Goal: Communication & Community: Answer question/provide support

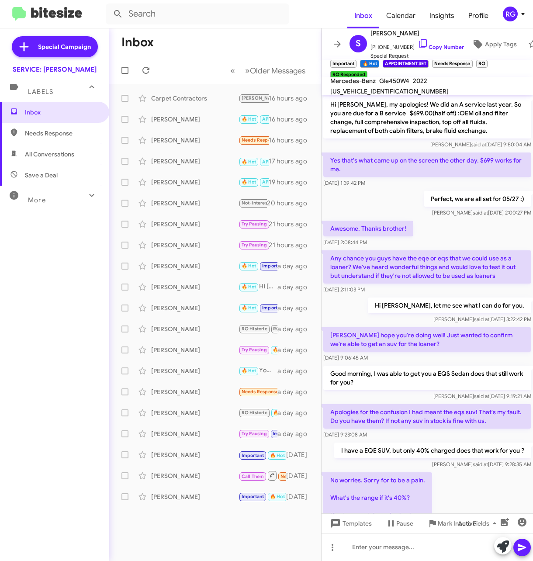
scroll to position [315, 0]
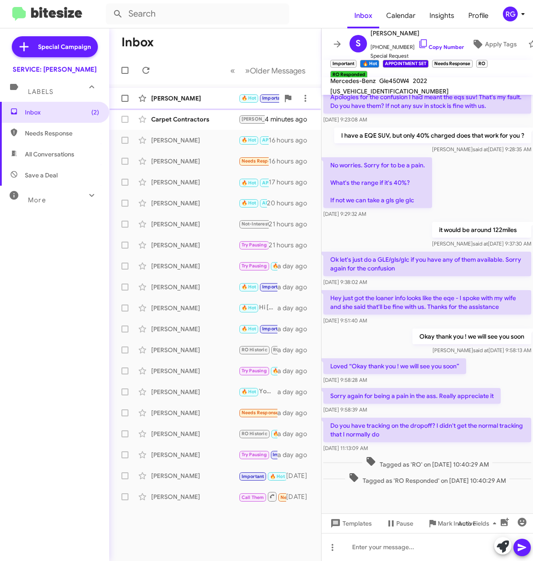
click at [197, 91] on div "Carolyn Handelin 🔥 Hot Important APPOINTMENT SET RO Historic RO Responded Histo…" at bounding box center [215, 98] width 198 height 17
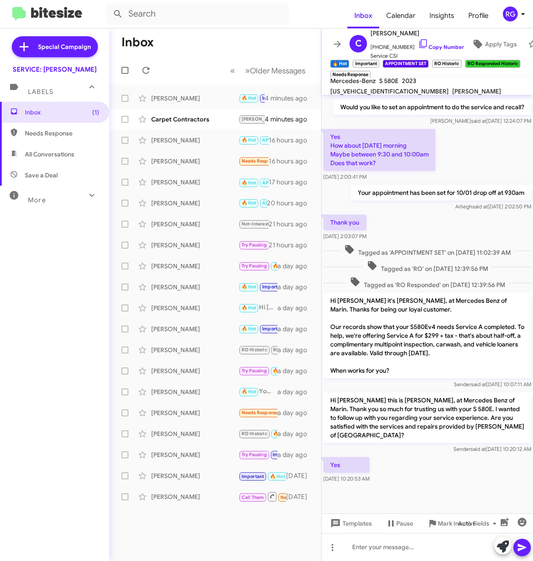
scroll to position [175, 0]
click at [497, 549] on icon at bounding box center [503, 547] width 12 height 12
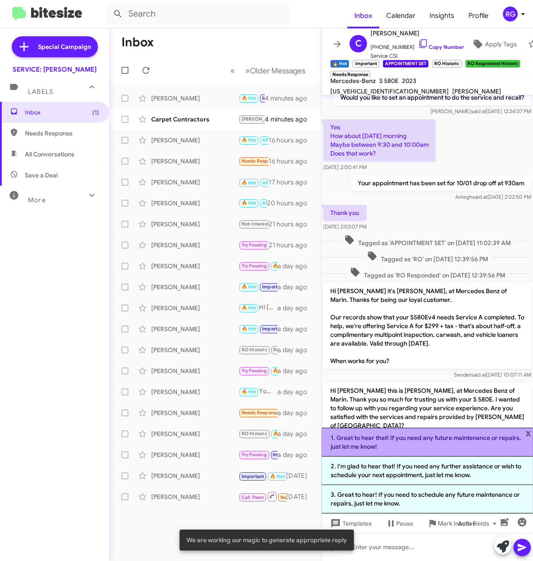
click at [427, 449] on li "1. Great to hear that! If you need any future maintenance or repairs, just let …" at bounding box center [428, 442] width 212 height 29
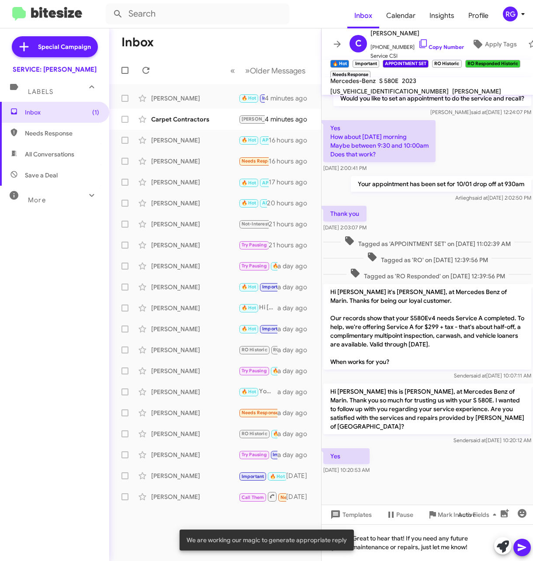
click at [526, 545] on icon at bounding box center [522, 547] width 10 height 10
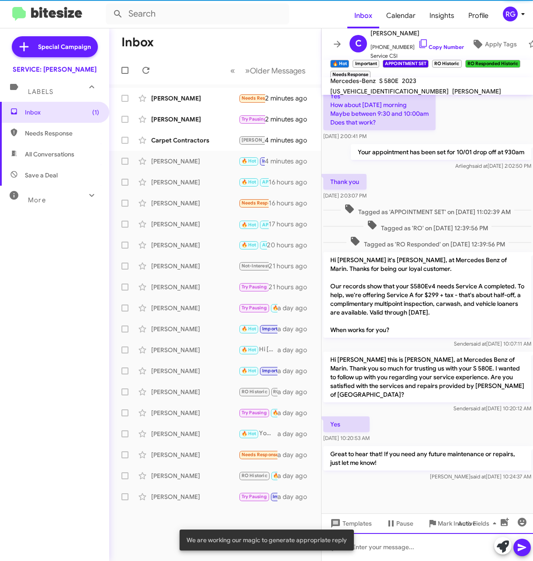
scroll to position [215, 0]
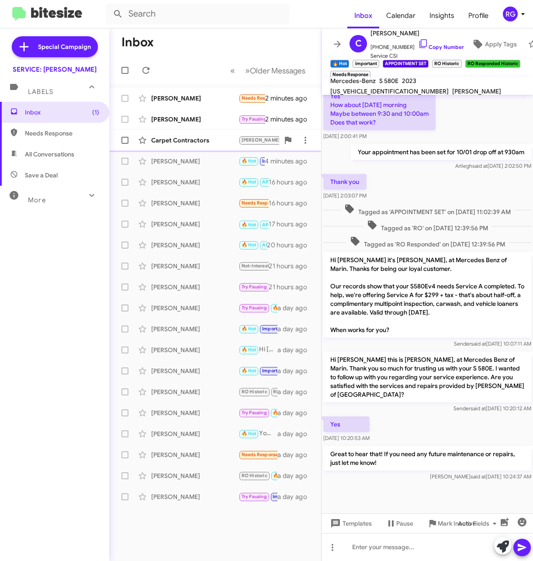
click at [185, 134] on div "Carpet Contractors RAUL 🔥 Hot APPOINTMENT SET Try Pausing Needs Response Good m…" at bounding box center [215, 140] width 198 height 17
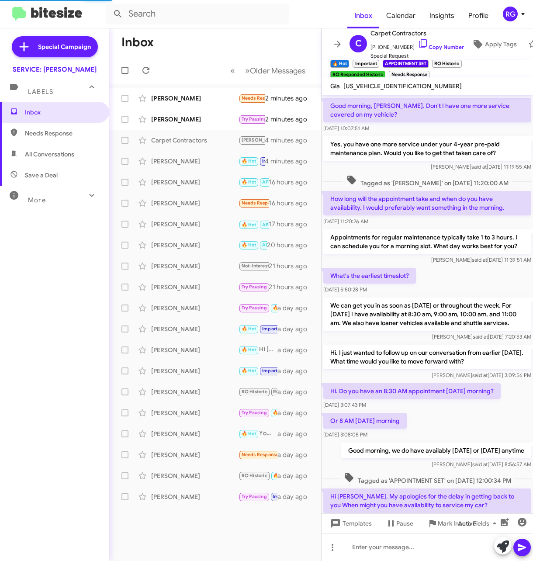
scroll to position [650, 0]
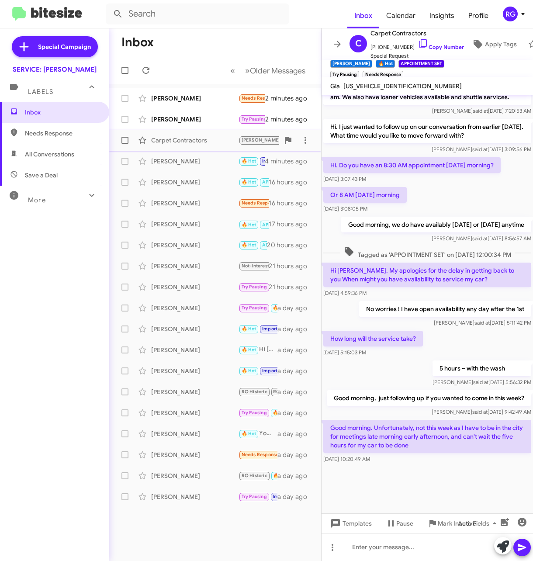
click at [172, 130] on span "Carpet Contractors RAUL 🔥 Hot APPOINTMENT SET Try Pausing Needs Response Good m…" at bounding box center [215, 140] width 212 height 21
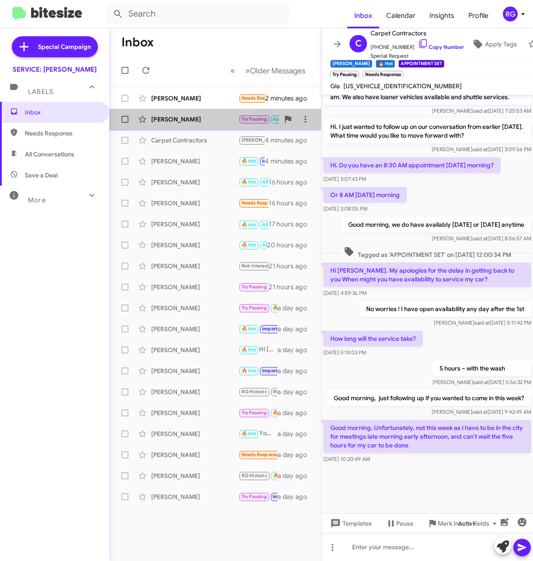
click at [179, 117] on div "Ira Haber" at bounding box center [194, 119] width 87 height 9
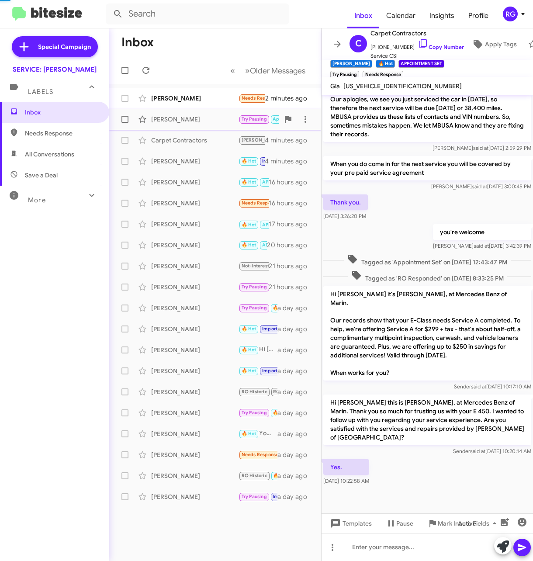
scroll to position [177, 0]
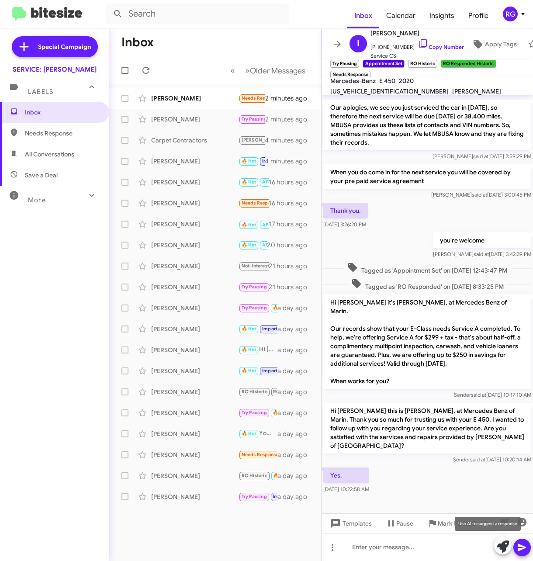
click at [497, 549] on icon at bounding box center [503, 547] width 12 height 12
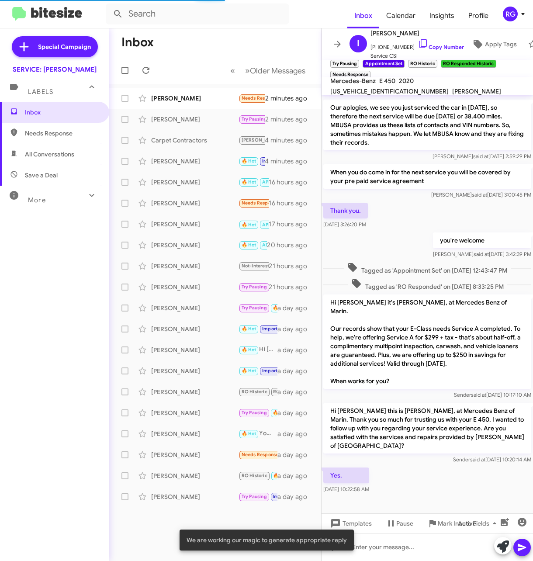
scroll to position [264, 0]
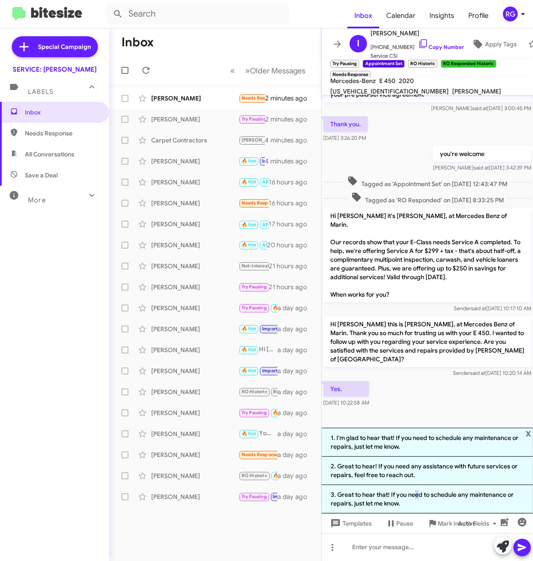
click at [413, 496] on li "3. Great to hear that! If you need to schedule any maintenance or repairs, just…" at bounding box center [428, 499] width 212 height 28
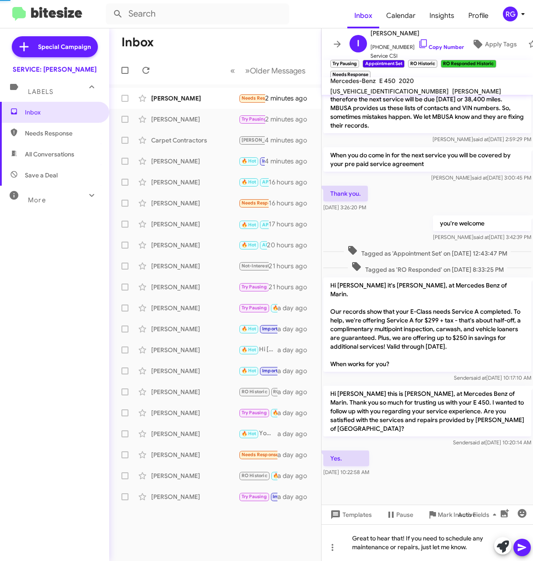
scroll to position [186, 0]
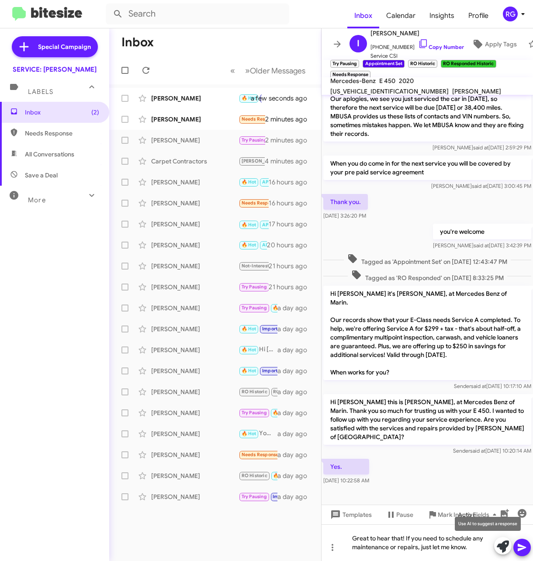
click at [496, 546] on button at bounding box center [502, 545] width 17 height 17
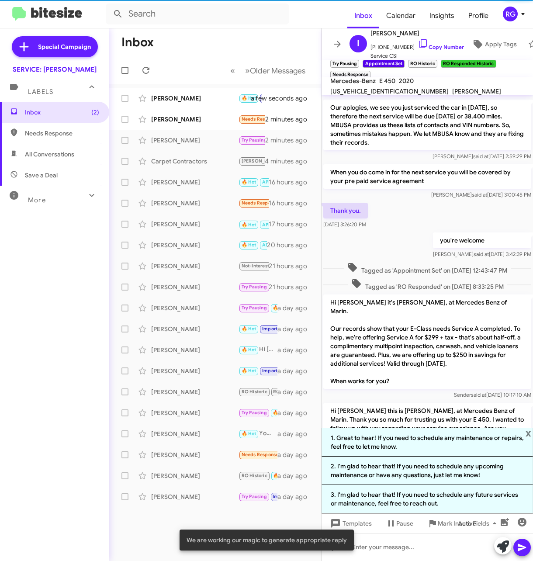
scroll to position [264, 0]
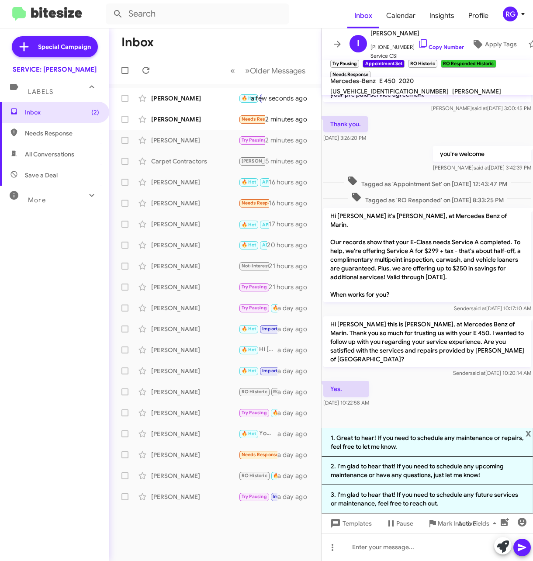
click at [480, 450] on li "1. Great to hear! If you need to schedule any maintenance or repairs, feel free…" at bounding box center [428, 442] width 212 height 29
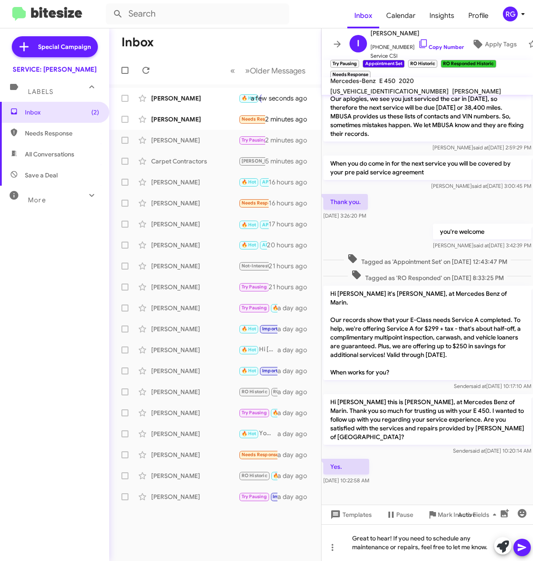
drag, startPoint x: 524, startPoint y: 549, endPoint x: 530, endPoint y: 550, distance: 6.6
click at [524, 550] on icon at bounding box center [522, 547] width 10 height 10
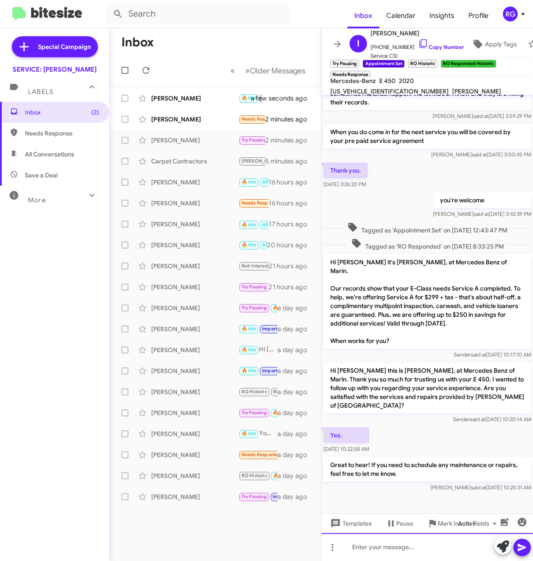
scroll to position [219, 0]
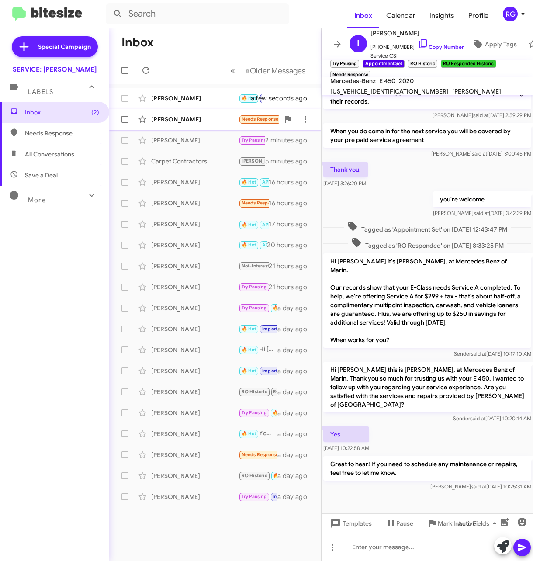
click at [221, 115] on div "Jane Mcgonigal" at bounding box center [194, 119] width 87 height 9
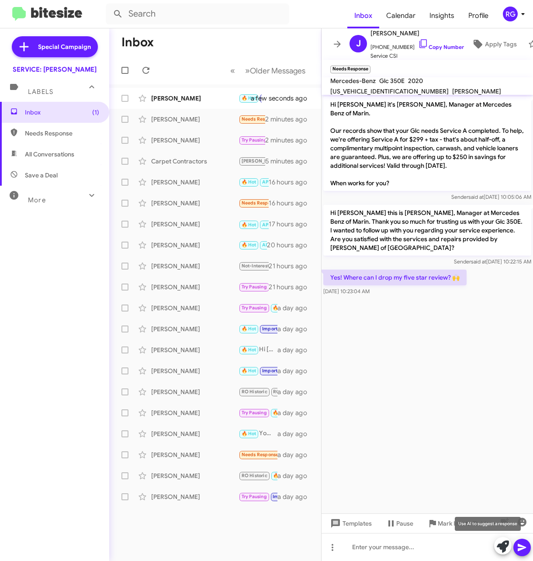
click at [501, 546] on icon at bounding box center [503, 547] width 12 height 12
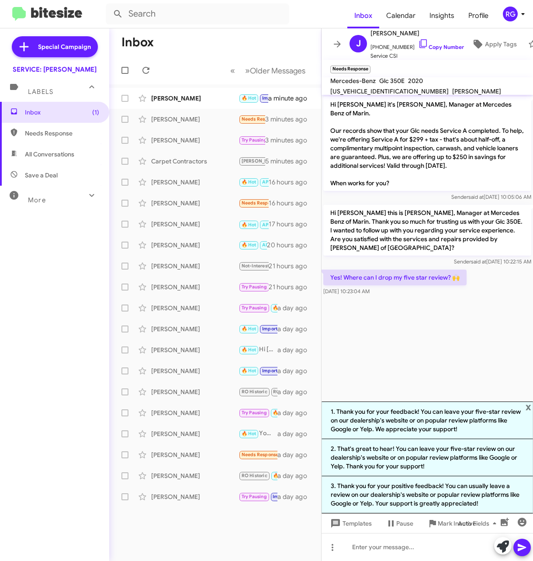
click at [528, 406] on span "x" at bounding box center [529, 407] width 6 height 10
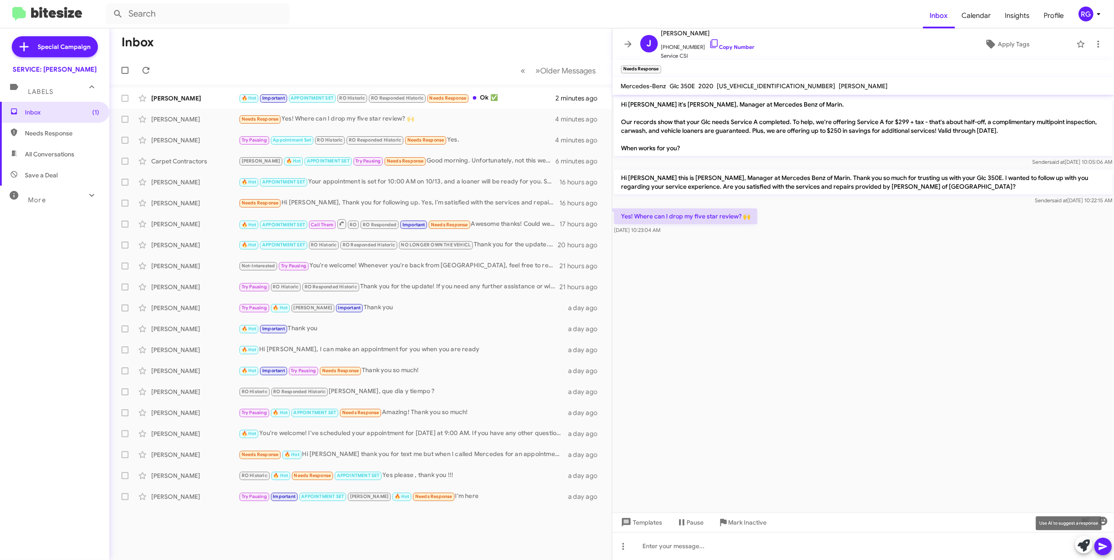
click at [533, 544] on icon at bounding box center [1084, 546] width 12 height 12
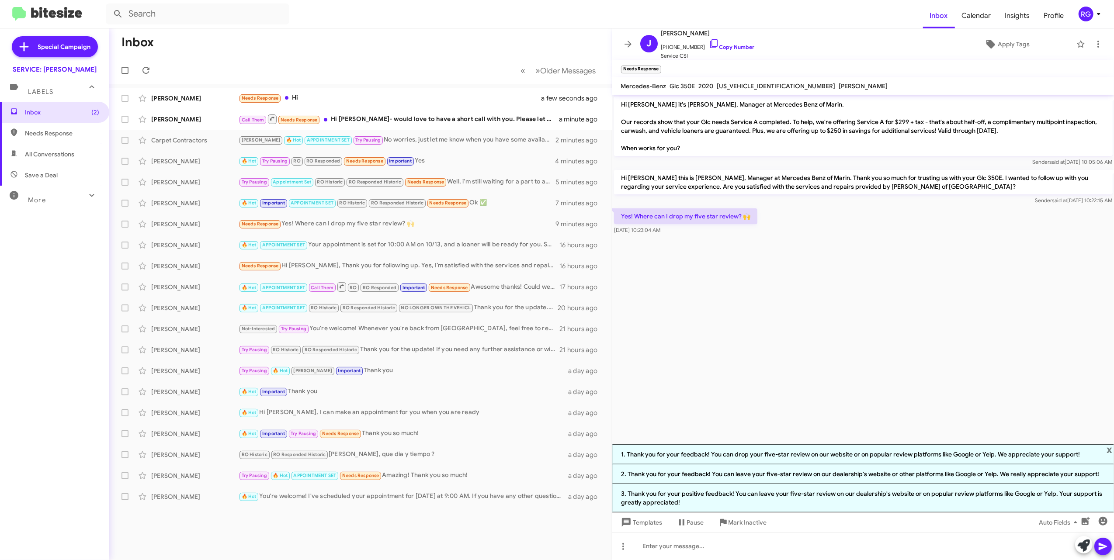
click at [533, 457] on li "1. Thank you for your feedback! You can drop your five-star review on our websi…" at bounding box center [863, 454] width 502 height 20
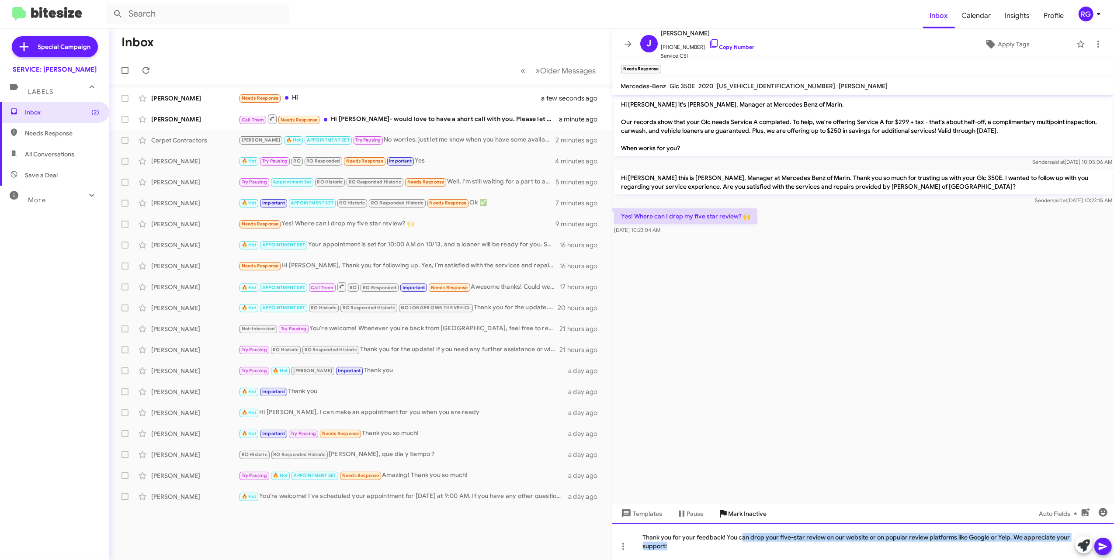
drag, startPoint x: 856, startPoint y: 552, endPoint x: 740, endPoint y: 520, distance: 119.9
click at [533, 514] on div "Hi Jane it's Omar Ibrahimi, Manager at Mercedes Benz of Marin. Our records show…" at bounding box center [863, 327] width 502 height 465
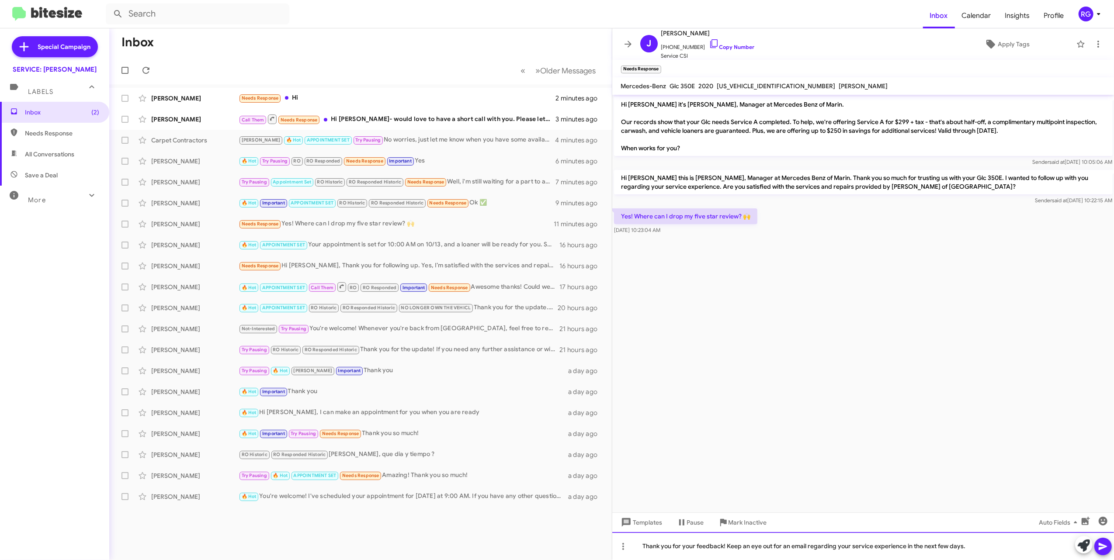
click at [533, 547] on div "Thank you for your feedback! Keep an eye out for an email regarding your servic…" at bounding box center [863, 546] width 502 height 28
click at [533, 541] on span at bounding box center [1103, 546] width 10 height 17
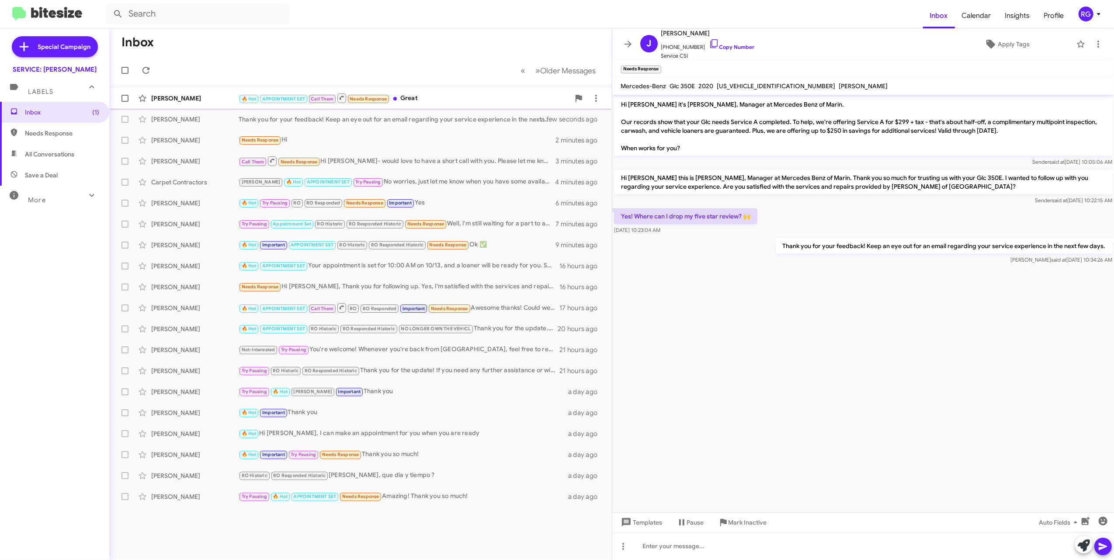
click at [228, 97] on div "Ilan Gleiser" at bounding box center [194, 98] width 87 height 9
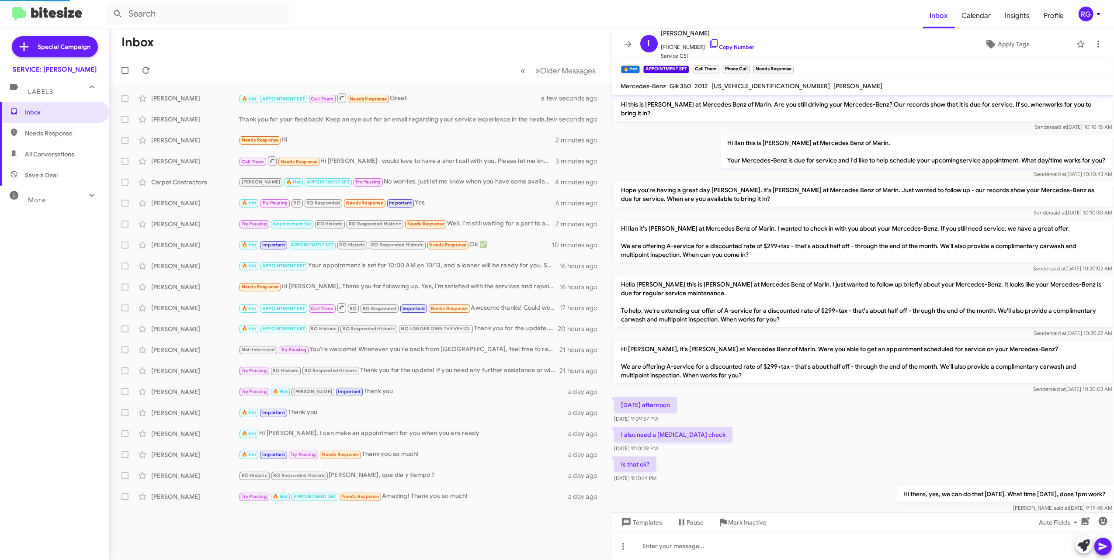
scroll to position [324, 0]
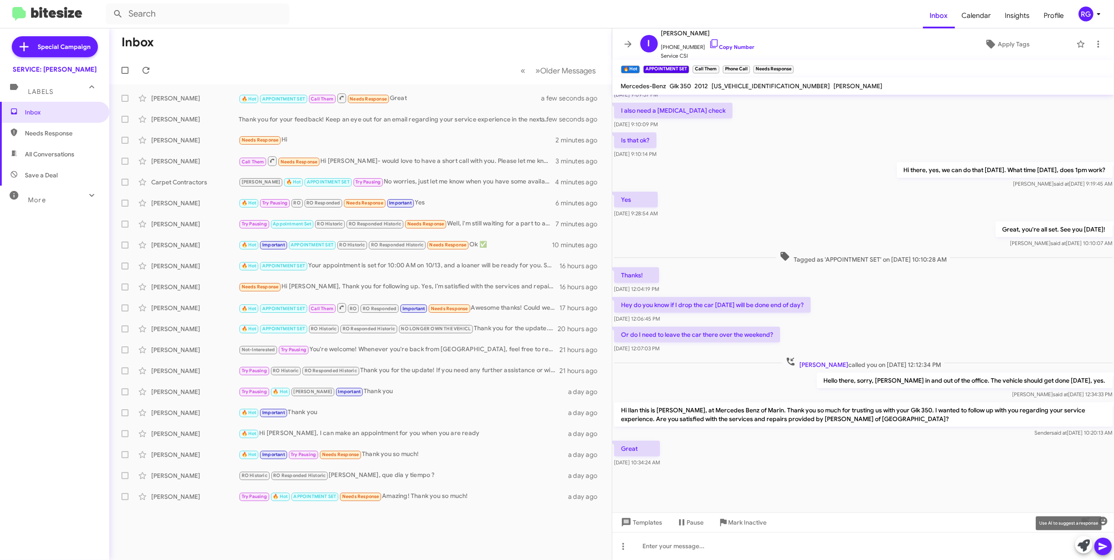
click at [533, 553] on span at bounding box center [1084, 545] width 12 height 19
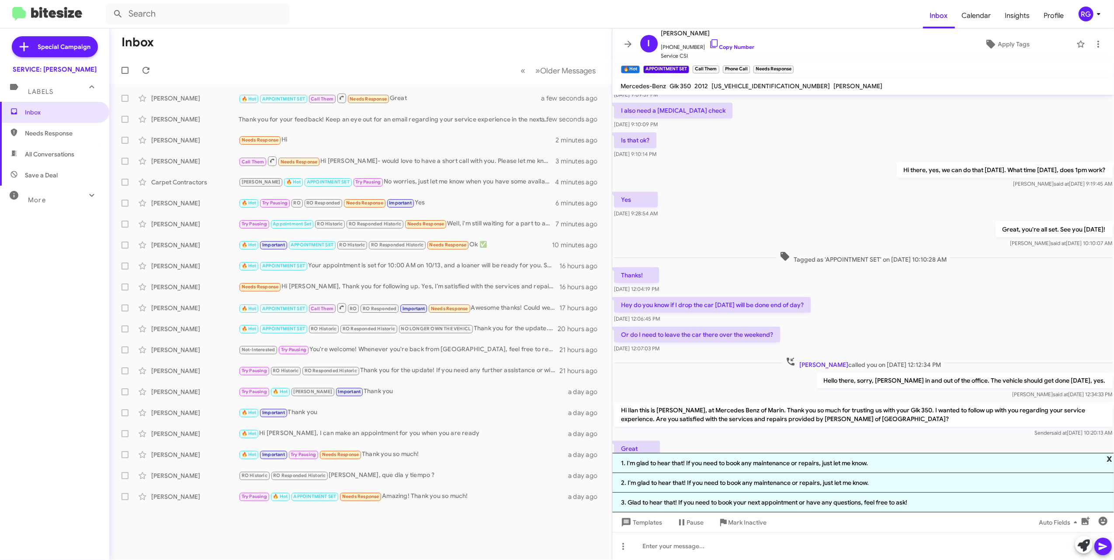
click at [533, 457] on span "x" at bounding box center [1110, 458] width 6 height 10
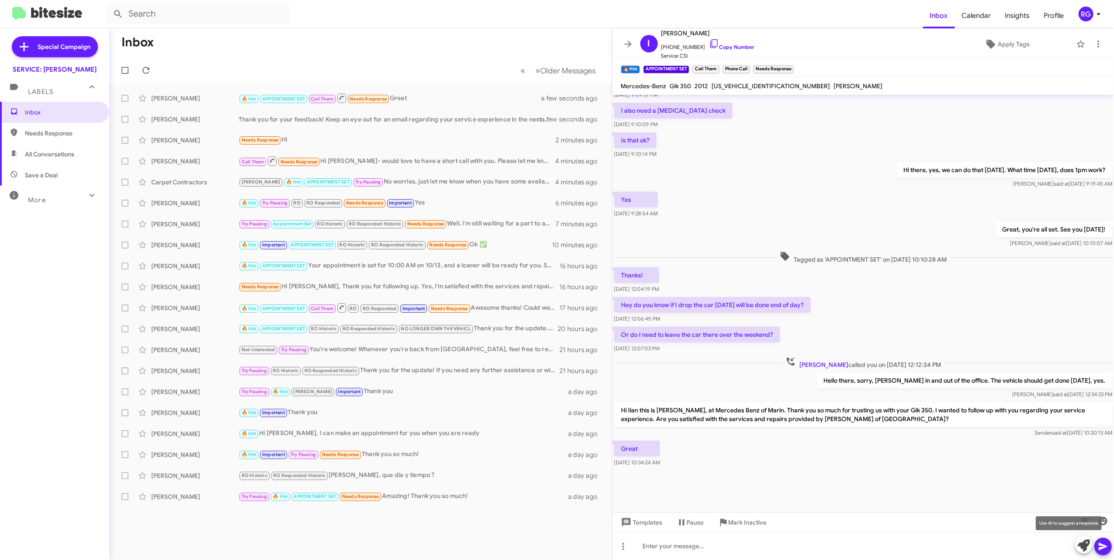
click at [533, 546] on icon at bounding box center [1084, 546] width 12 height 12
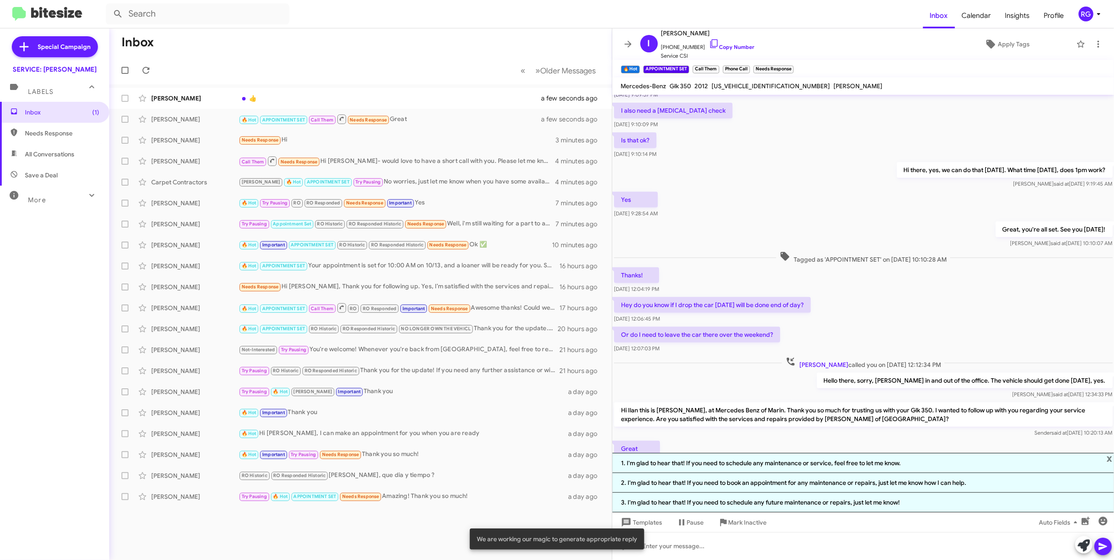
click at [533, 484] on li "2. I'm glad to hear that! If you need to book an appointment for any maintenanc…" at bounding box center [863, 483] width 502 height 20
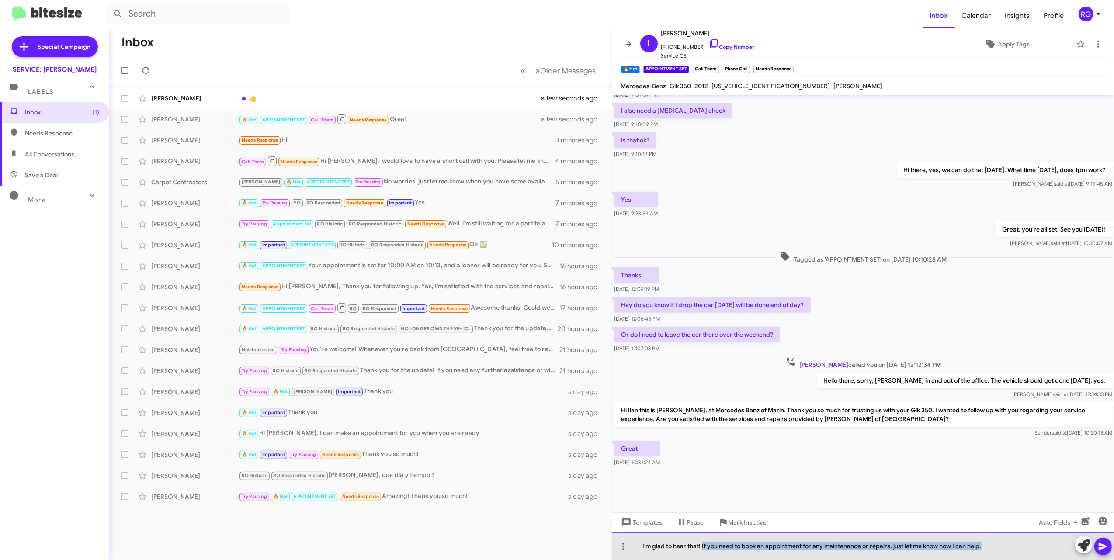
drag, startPoint x: 988, startPoint y: 546, endPoint x: 703, endPoint y: 544, distance: 284.5
click at [533, 544] on div "I'm glad to hear that! If you need to book an appointment for any maintenance o…" at bounding box center [863, 546] width 502 height 28
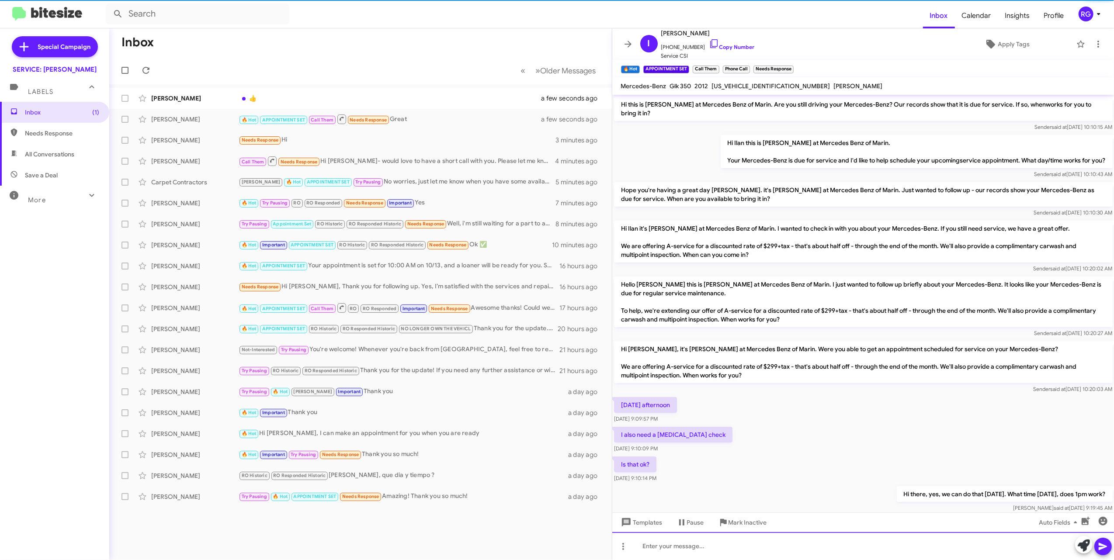
scroll to position [44, 0]
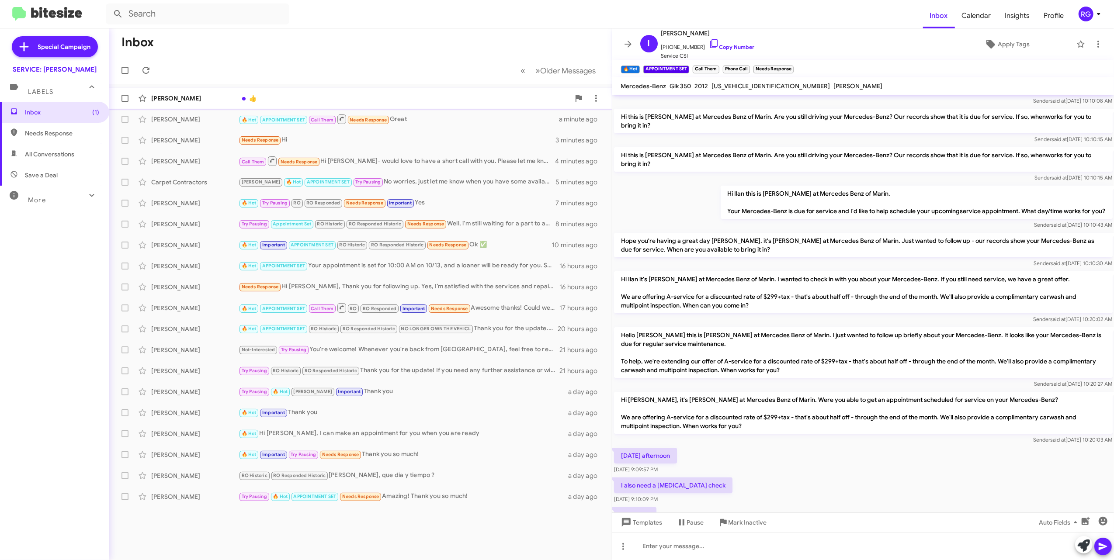
click at [297, 105] on div "Jane Mcgonigal 👍 a few seconds ago" at bounding box center [360, 98] width 489 height 17
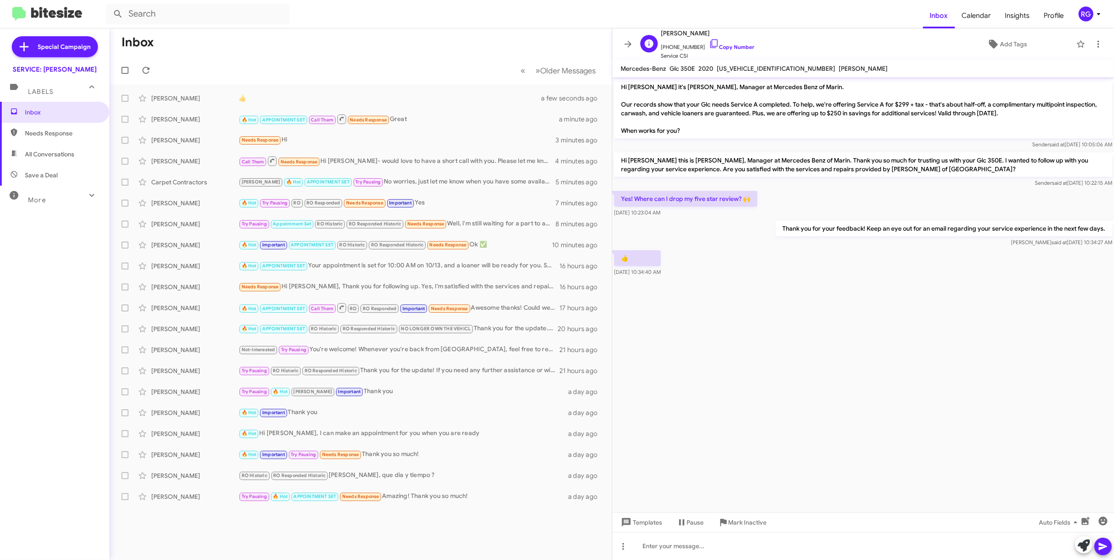
click at [533, 53] on div "J Jane Mcgonigal +14157028567 Copy Number Service CSI Add Tags" at bounding box center [855, 44] width 436 height 32
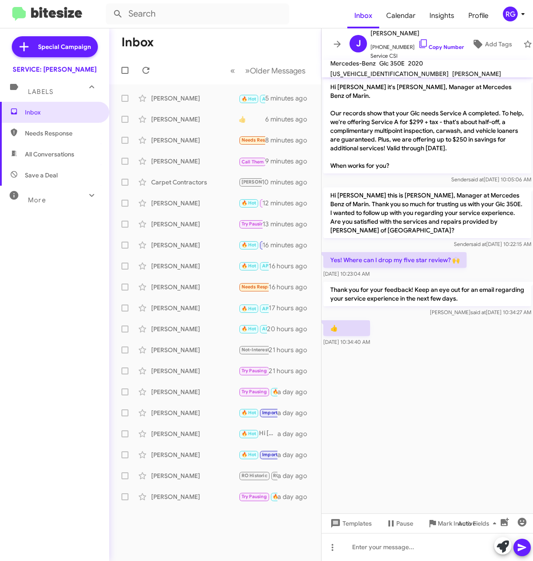
drag, startPoint x: 462, startPoint y: 257, endPoint x: 453, endPoint y: 235, distance: 23.5
click at [454, 241] on span "Sender said at Oct 1, 2025, 10:22:15 AM" at bounding box center [492, 244] width 77 height 7
drag, startPoint x: 368, startPoint y: 154, endPoint x: 336, endPoint y: 105, distance: 58.6
click at [336, 105] on div "Hi Jane it's Omar Ibrahimi, Manager at Mercedes Benz of Marin. Our records show…" at bounding box center [428, 212] width 212 height 271
drag, startPoint x: 336, startPoint y: 105, endPoint x: 434, endPoint y: 185, distance: 126.7
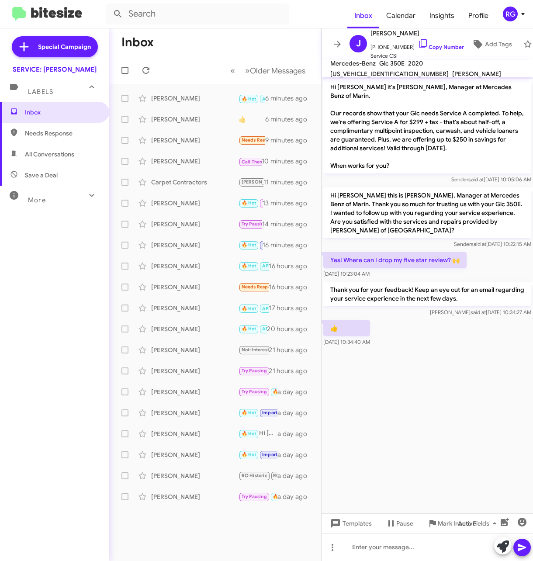
click at [434, 187] on p "Hi Jane this is Omar Ibrahimi, Manager at Mercedes Benz of Marin. Thank you so …" at bounding box center [427, 212] width 208 height 51
click at [403, 389] on cdk-virtual-scroll-viewport "Hi Jane it's Omar Ibrahimi, Manager at Mercedes Benz of Marin. Our records show…" at bounding box center [428, 295] width 212 height 436
